Goal: Share content: Share content

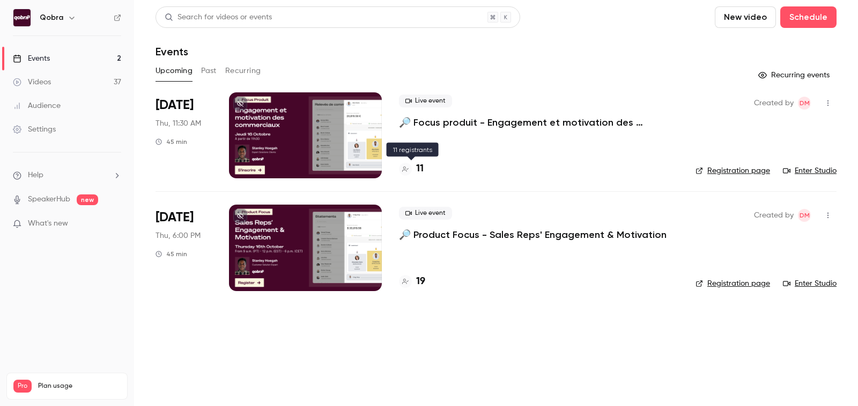
click at [422, 173] on h4 "11" at bounding box center [420, 168] width 8 height 14
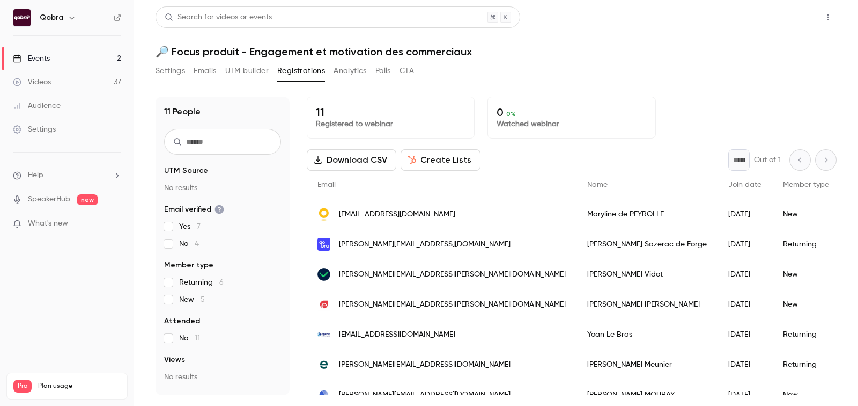
click at [784, 16] on button "Share" at bounding box center [790, 16] width 42 height 21
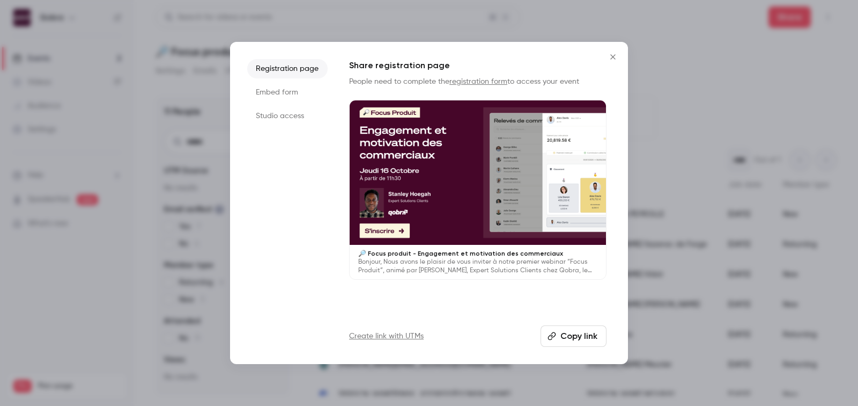
click at [586, 341] on button "Copy link" at bounding box center [574, 335] width 66 height 21
click at [605, 57] on button "Close" at bounding box center [612, 56] width 21 height 21
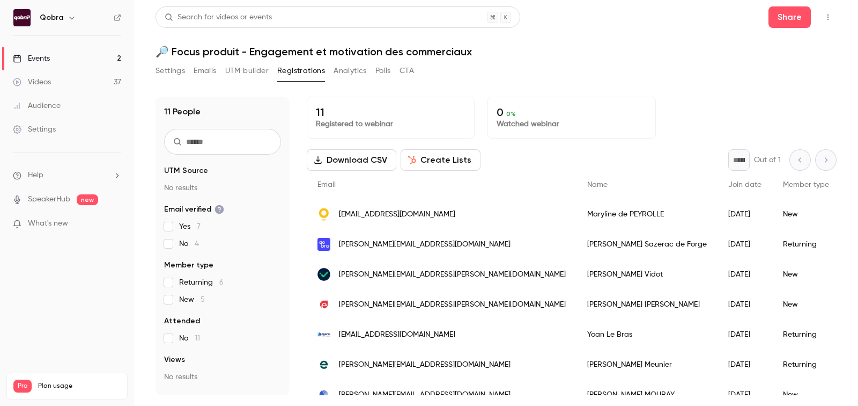
click at [69, 75] on link "Videos 37" at bounding box center [67, 82] width 134 height 24
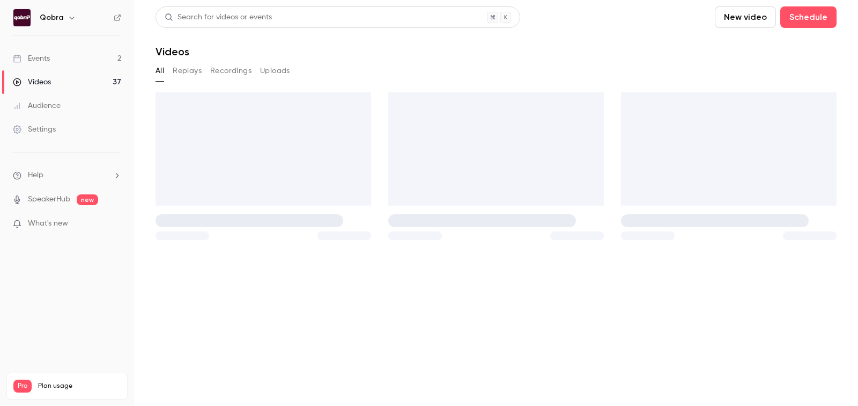
click at [68, 62] on link "Events 2" at bounding box center [67, 59] width 134 height 24
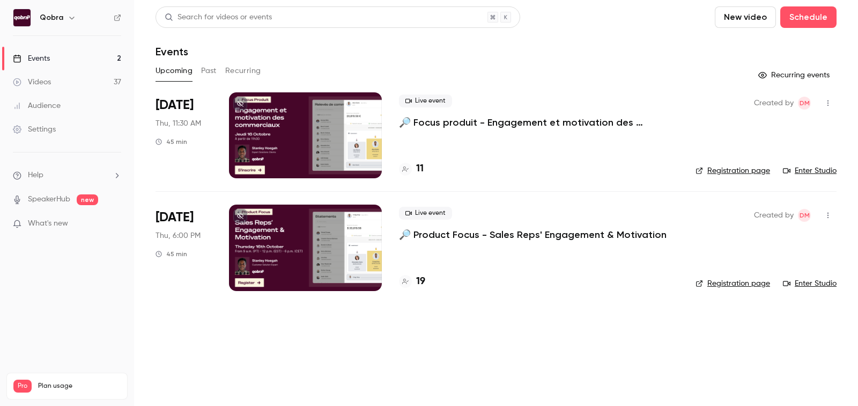
click at [226, 76] on button "Recurring" at bounding box center [243, 70] width 36 height 17
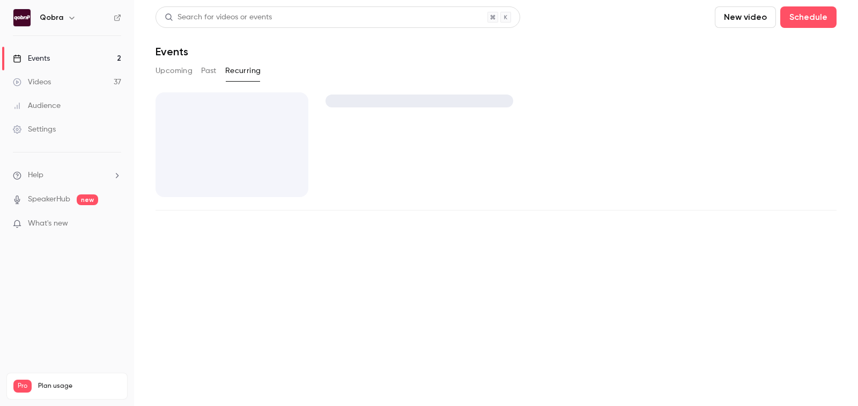
click at [205, 76] on button "Past" at bounding box center [209, 70] width 16 height 17
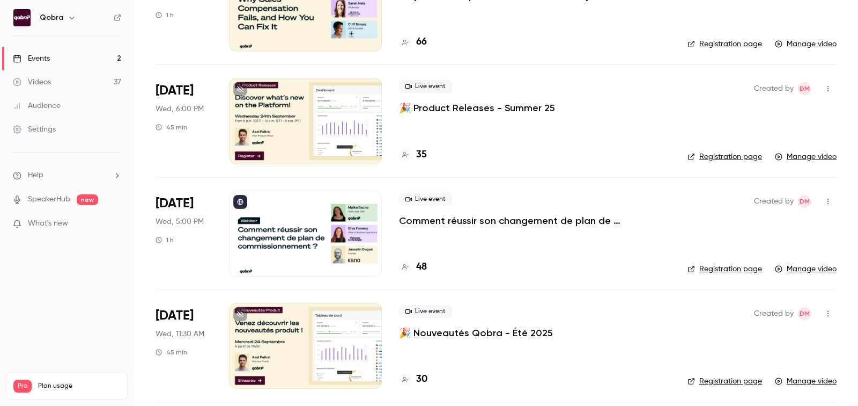
scroll to position [137, 0]
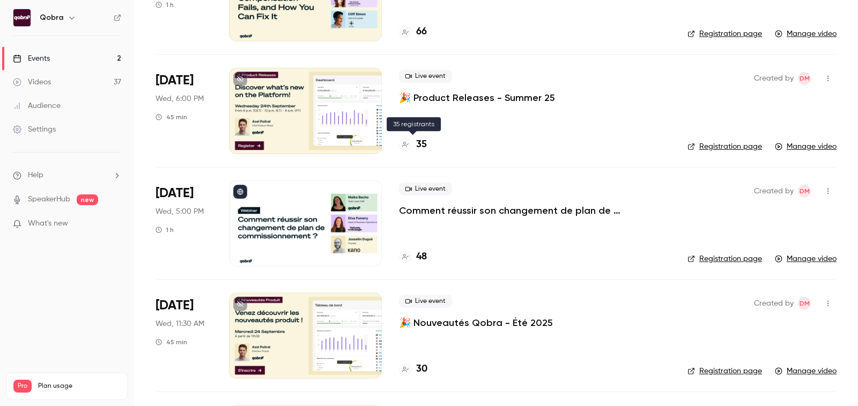
click at [421, 139] on h4 "35" at bounding box center [421, 144] width 11 height 14
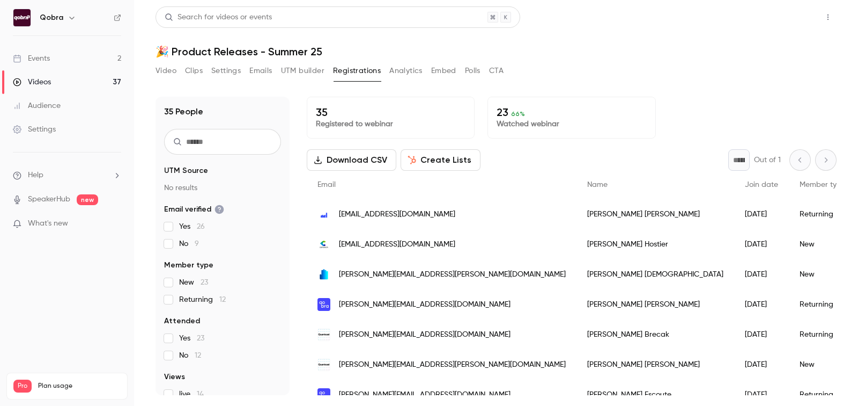
click at [798, 21] on button "Share" at bounding box center [790, 16] width 42 height 21
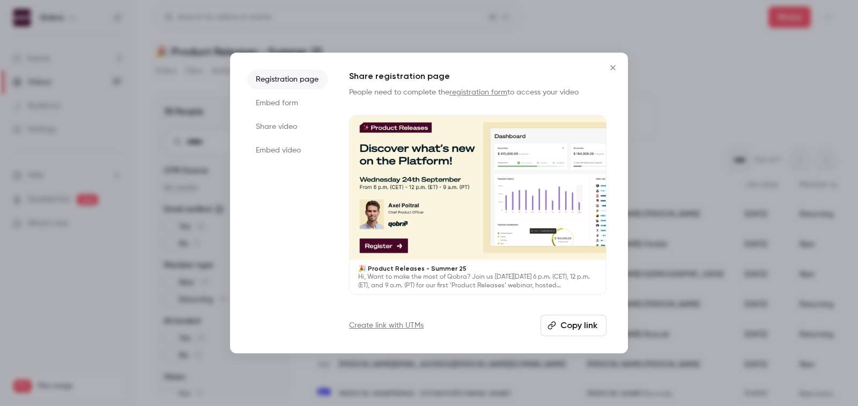
click at [572, 326] on button "Copy link" at bounding box center [574, 324] width 66 height 21
click at [609, 67] on icon "Close" at bounding box center [613, 67] width 13 height 9
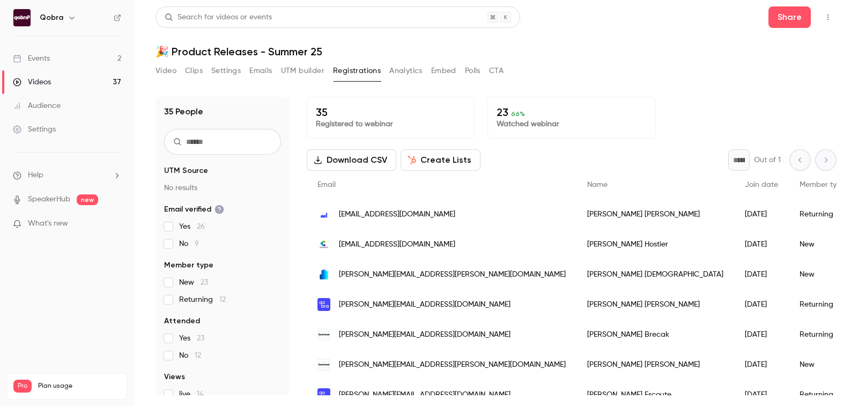
scroll to position [12, 0]
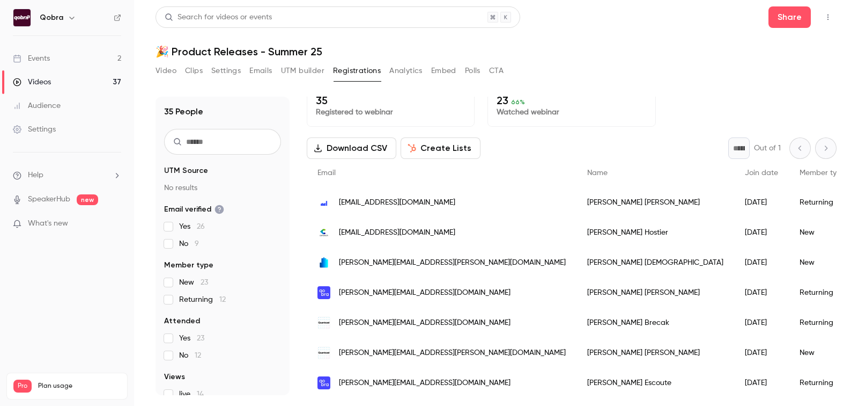
click at [47, 91] on link "Videos 37" at bounding box center [67, 82] width 134 height 24
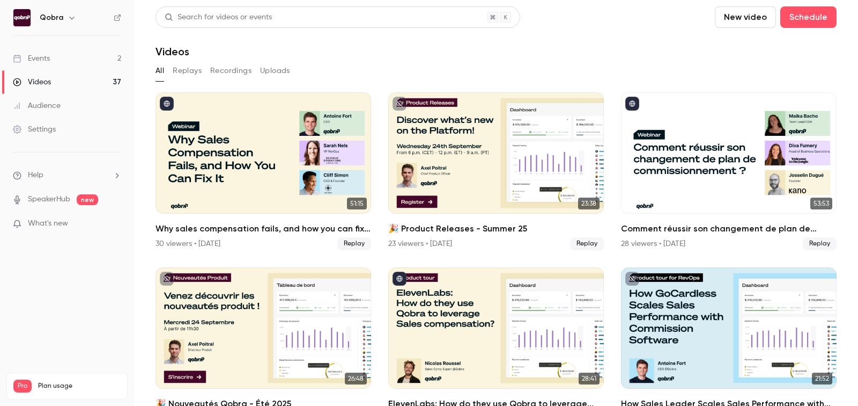
click at [51, 58] on link "Events 2" at bounding box center [67, 59] width 134 height 24
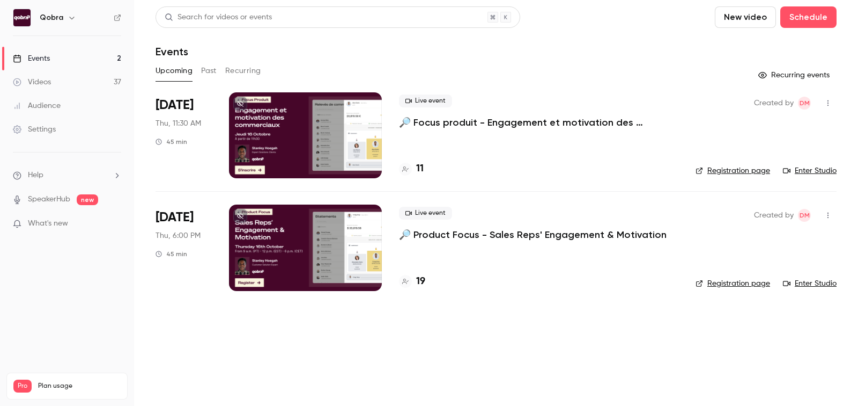
click at [193, 68] on div "Upcoming Past Recurring" at bounding box center [496, 70] width 681 height 17
click at [210, 68] on button "Past" at bounding box center [209, 70] width 16 height 17
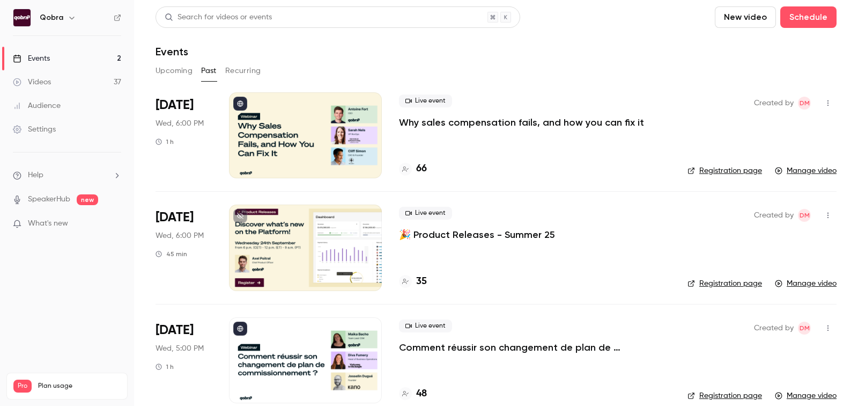
click at [184, 76] on button "Upcoming" at bounding box center [174, 70] width 37 height 17
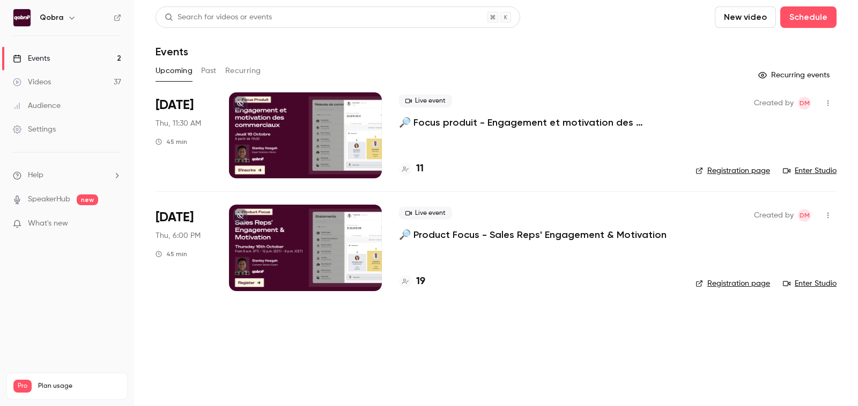
click at [415, 274] on div "19" at bounding box center [412, 281] width 26 height 14
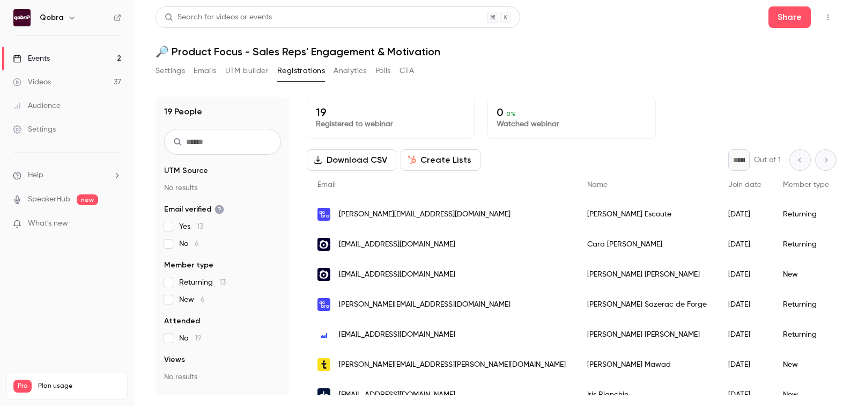
click at [811, 8] on div "Share" at bounding box center [803, 16] width 68 height 21
click at [801, 11] on button "Share" at bounding box center [790, 16] width 42 height 21
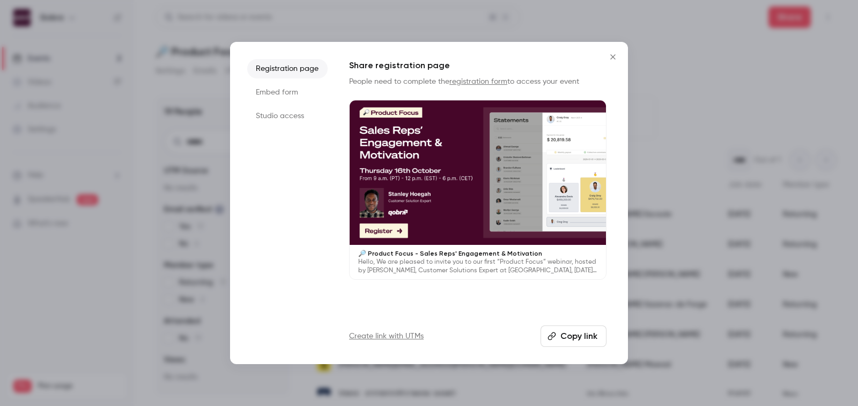
click at [578, 330] on button "Copy link" at bounding box center [574, 335] width 66 height 21
click at [610, 56] on icon "Close" at bounding box center [613, 57] width 13 height 9
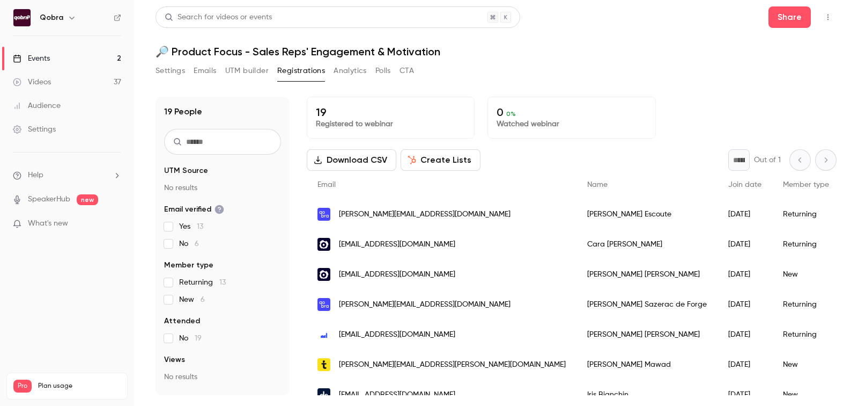
click at [73, 63] on link "Events 2" at bounding box center [67, 59] width 134 height 24
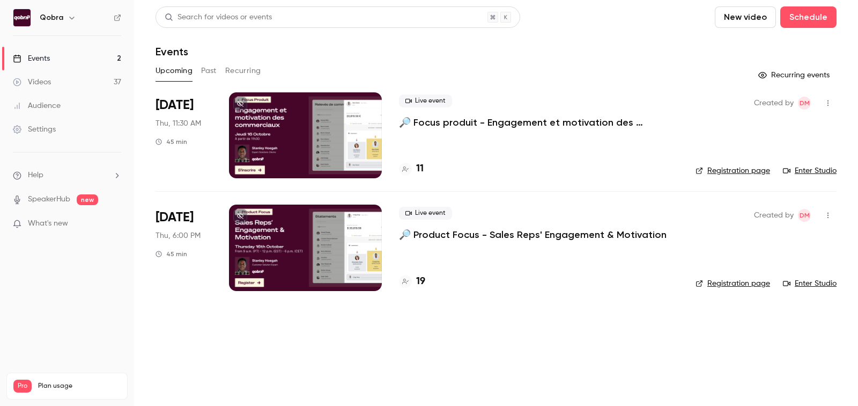
click at [63, 70] on link "Videos 37" at bounding box center [67, 82] width 134 height 24
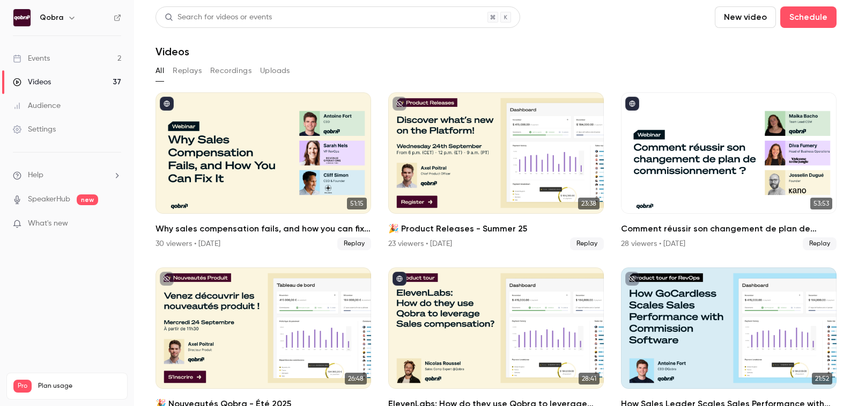
click at [60, 80] on link "Videos 37" at bounding box center [67, 82] width 134 height 24
click at [69, 47] on link "Events 2" at bounding box center [67, 59] width 134 height 24
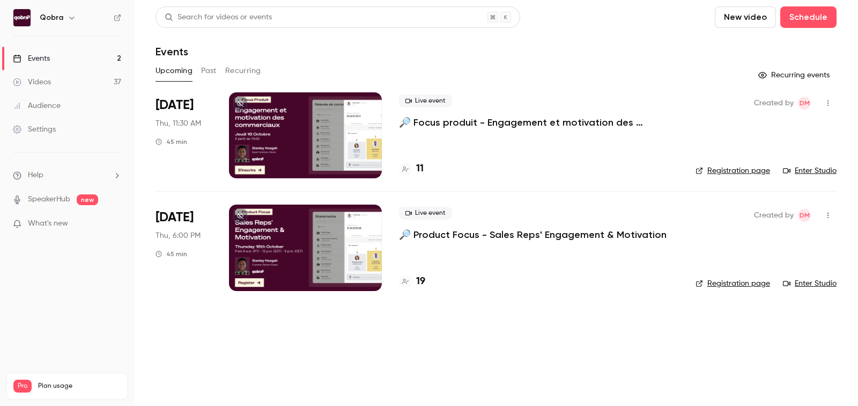
click at [57, 73] on link "Videos 37" at bounding box center [67, 82] width 134 height 24
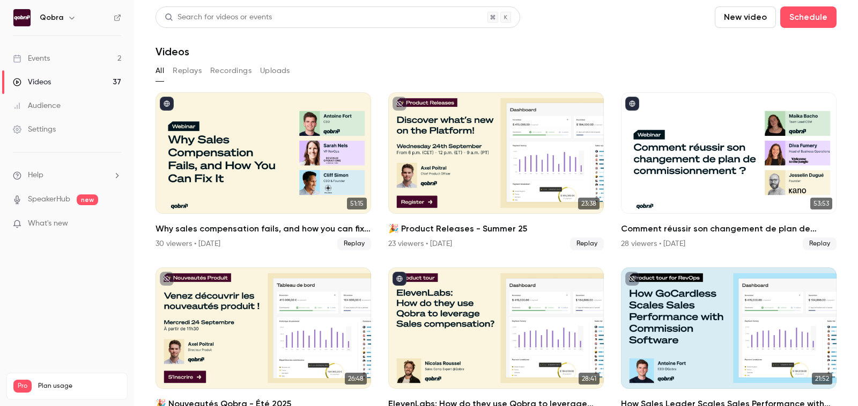
click at [71, 59] on link "Events 2" at bounding box center [67, 59] width 134 height 24
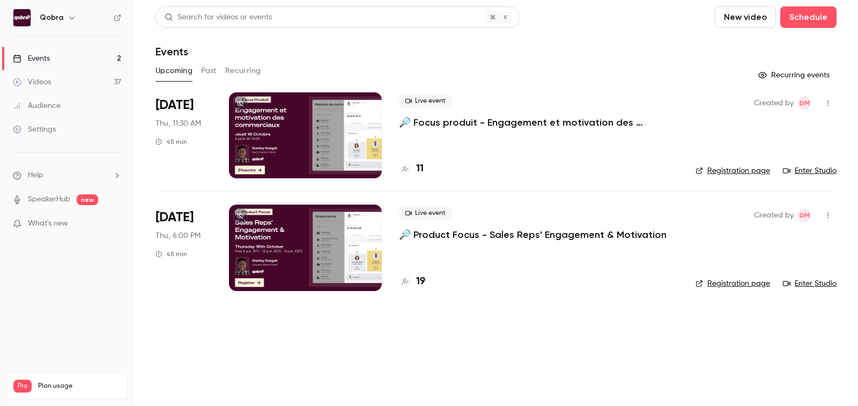
click at [68, 56] on link "Events 2" at bounding box center [67, 59] width 134 height 24
click at [421, 172] on h4 "13" at bounding box center [420, 168] width 9 height 14
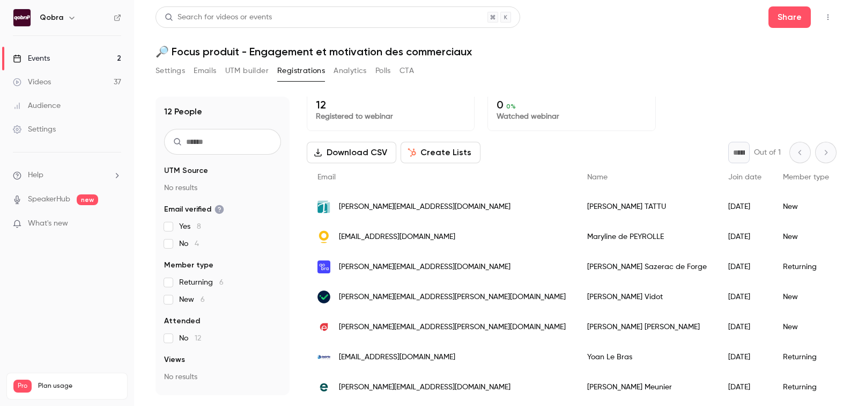
scroll to position [2, 0]
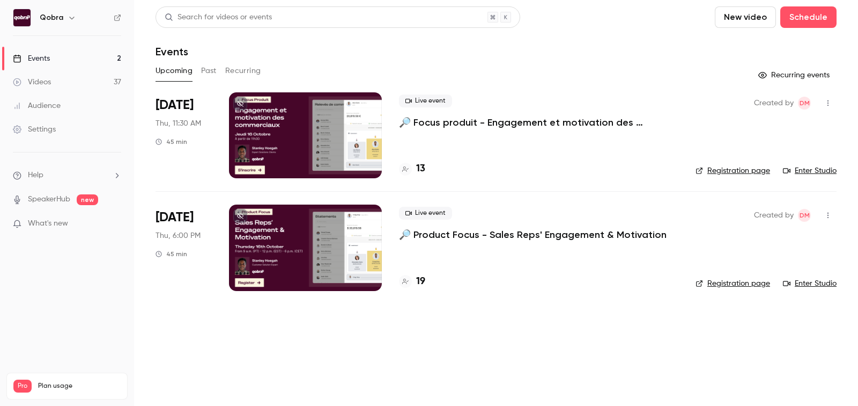
click at [211, 75] on button "Past" at bounding box center [209, 70] width 16 height 17
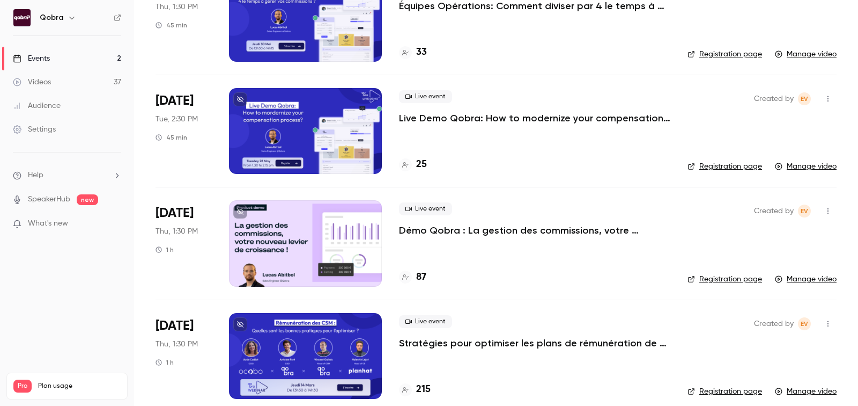
scroll to position [1359, 0]
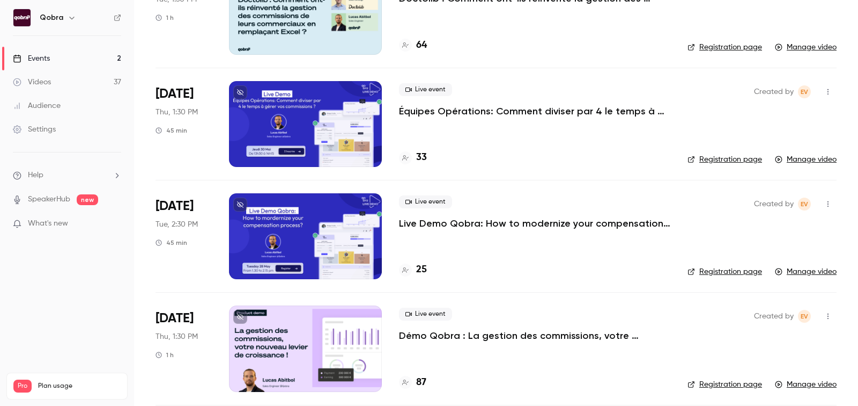
click at [472, 225] on p "Live Demo Qobra: How to modernize your compensation process?" at bounding box center [534, 223] width 271 height 13
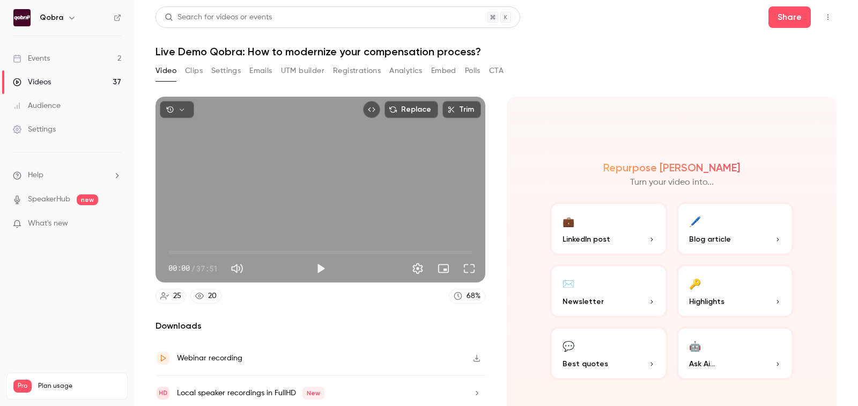
click at [287, 44] on header "Search for videos or events Share Live Demo Qobra: How to modernize your compen…" at bounding box center [496, 31] width 681 height 51
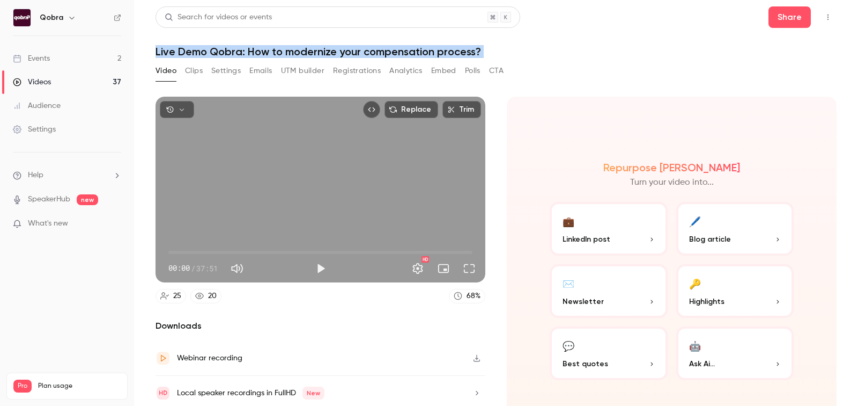
click at [287, 44] on header "Search for videos or events Share Live Demo Qobra: How to modernize your compen…" at bounding box center [496, 31] width 681 height 51
copy div "Live Demo Qobra: How to modernize your compensation process? Video Clips Settin…"
